Goal: Find contact information: Find contact information

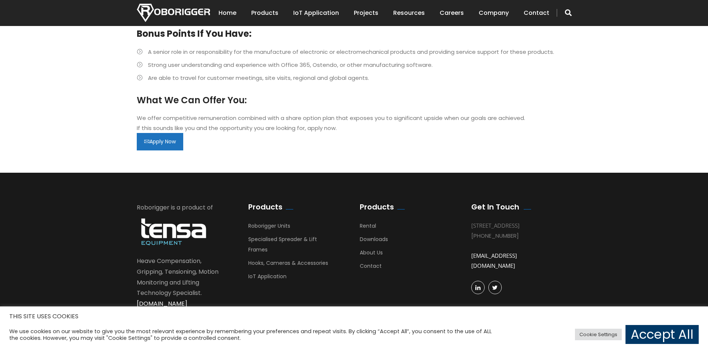
scroll to position [875, 0]
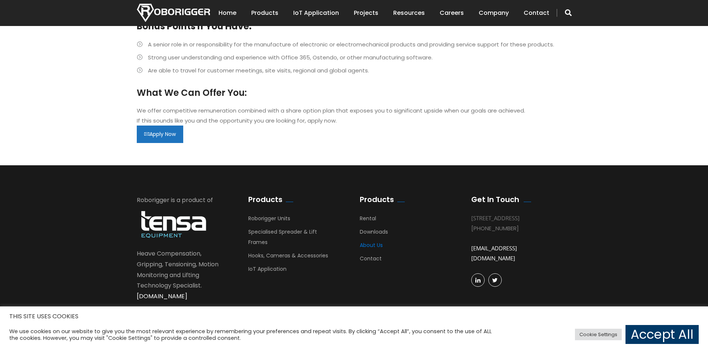
click at [380, 246] on link "About Us" at bounding box center [371, 247] width 23 height 11
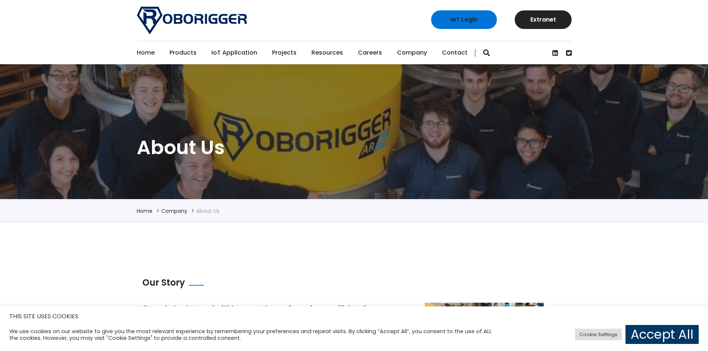
click at [206, 212] on li "About Us" at bounding box center [207, 211] width 23 height 9
click at [443, 52] on link "Contact" at bounding box center [455, 52] width 26 height 23
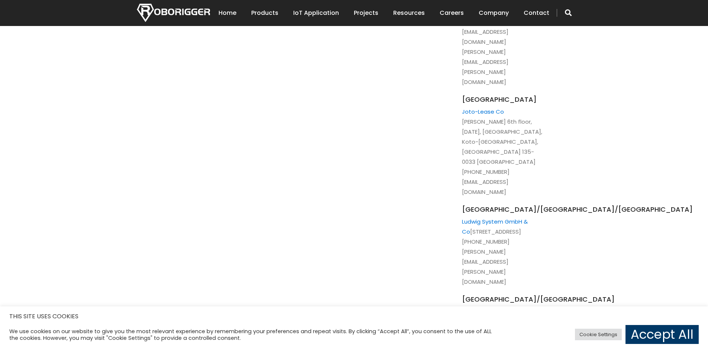
scroll to position [1115, 0]
